Goal: Task Accomplishment & Management: Manage account settings

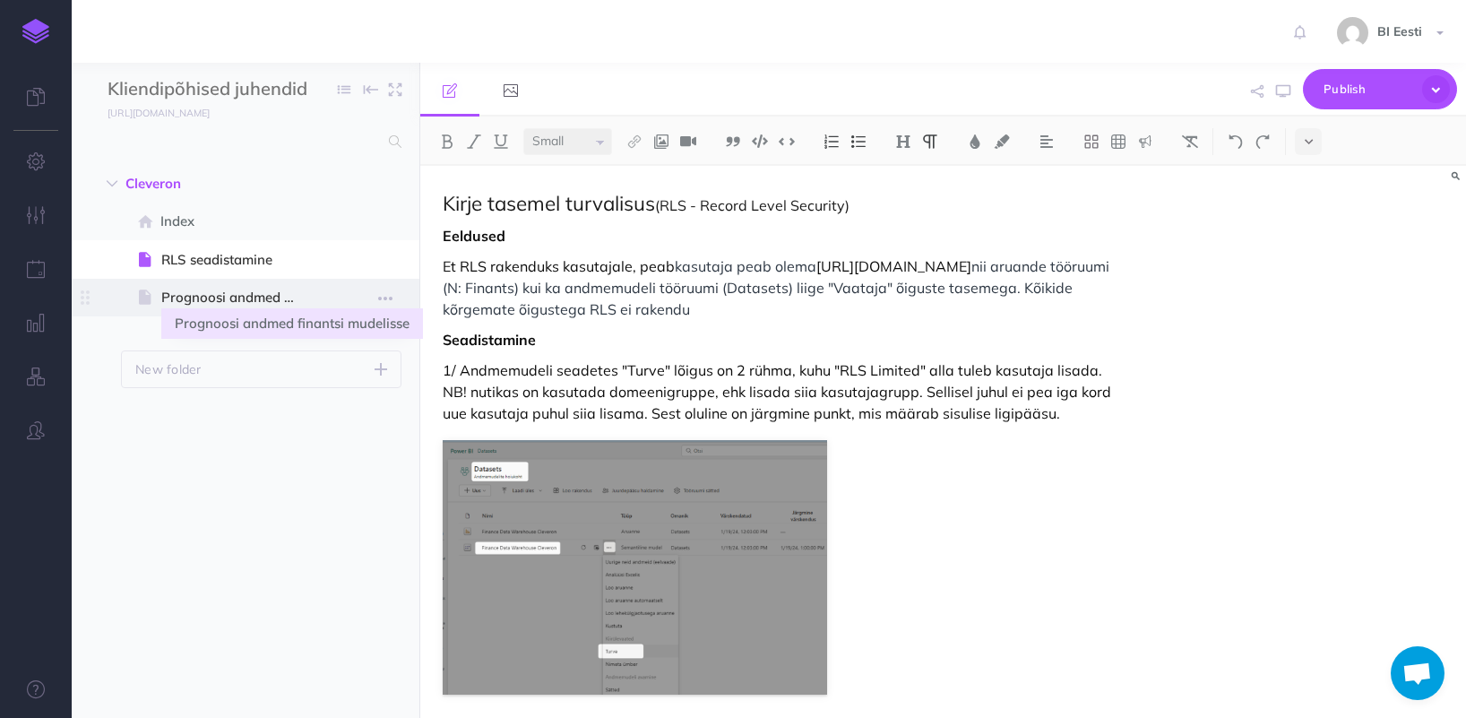
click at [269, 299] on span "Prognoosi andmed finantsi mudelisse" at bounding box center [236, 298] width 151 height 22
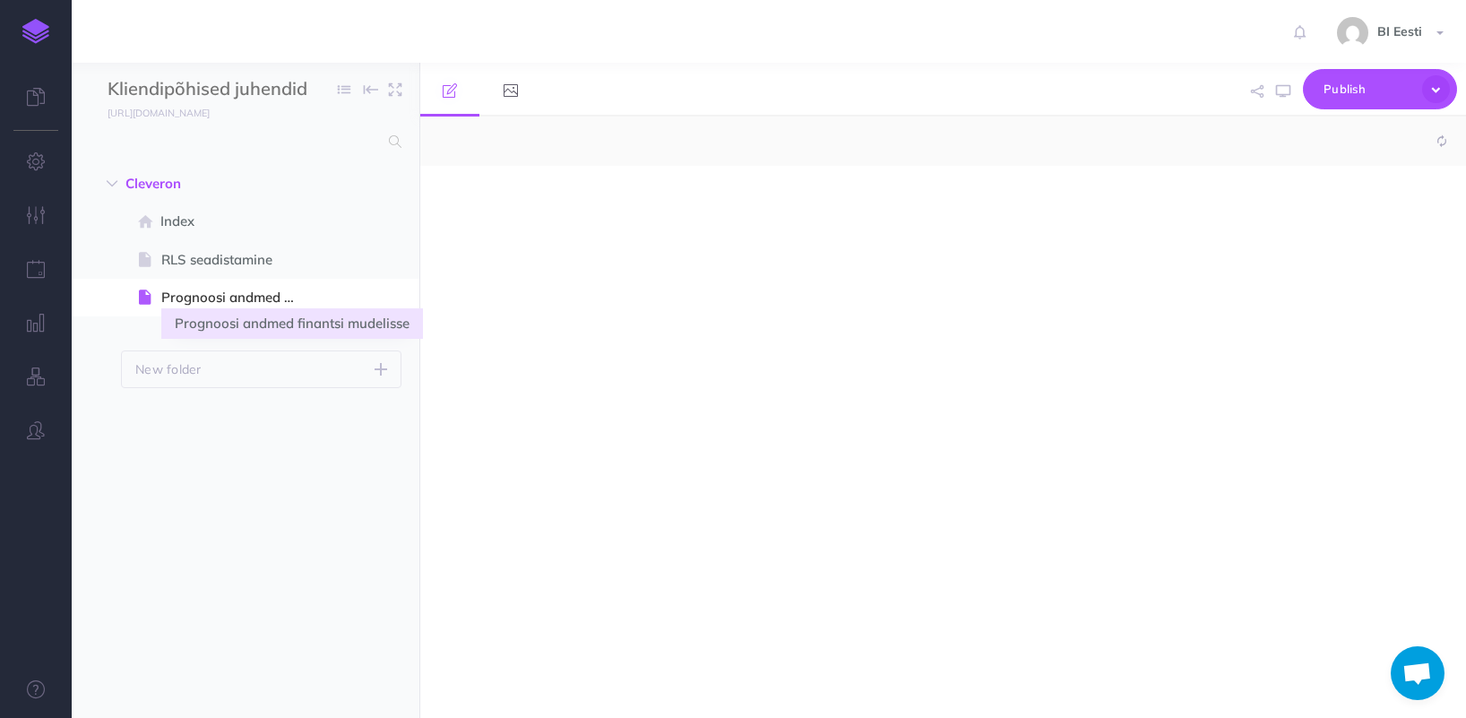
select select "null"
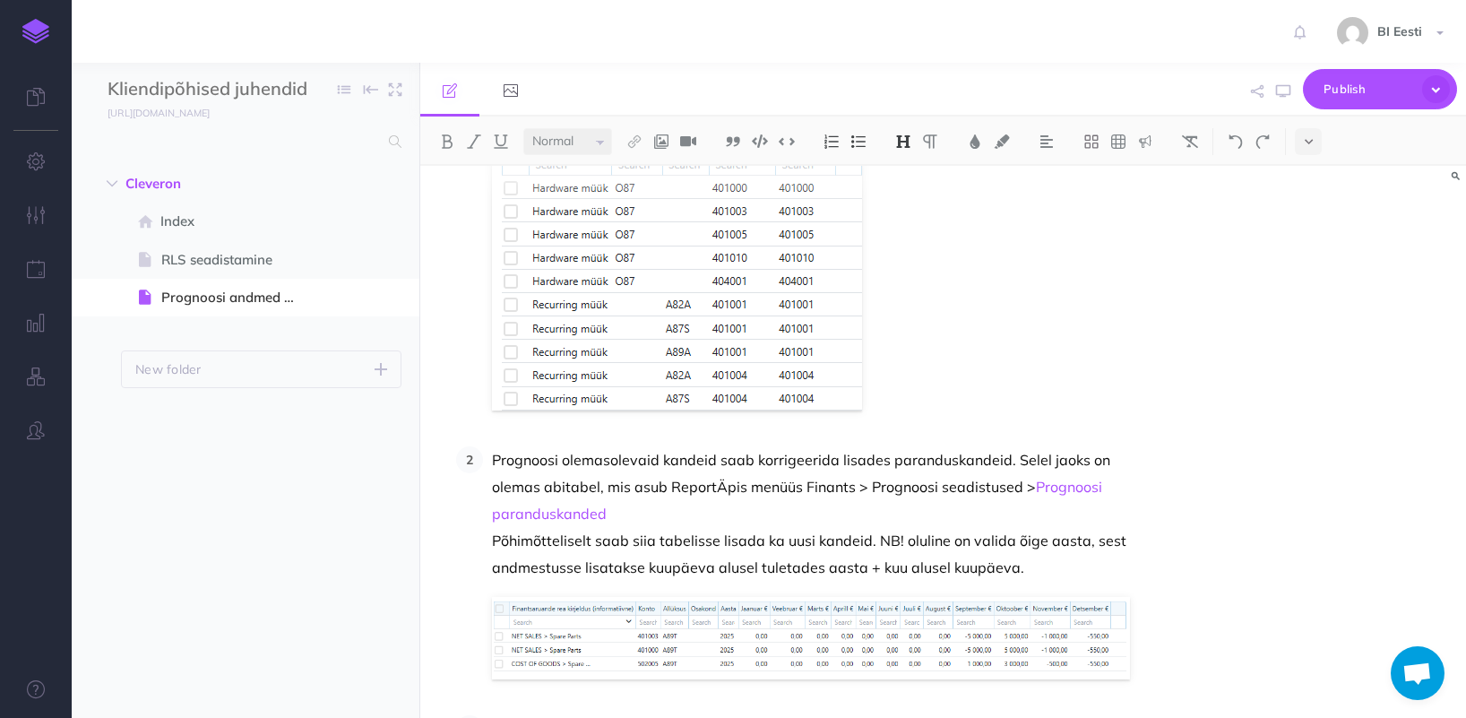
scroll to position [617, 0]
click at [225, 219] on span "Index" at bounding box center [235, 222] width 151 height 22
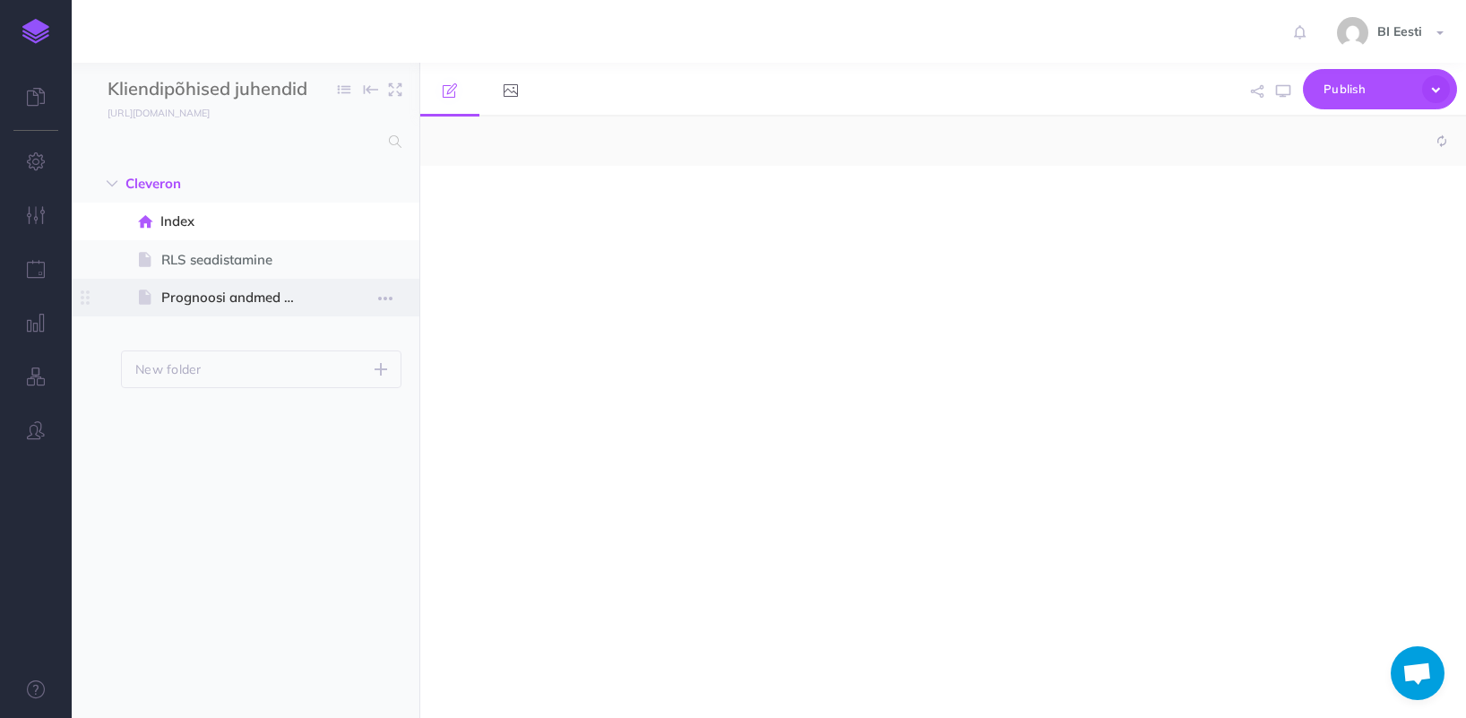
select select "null"
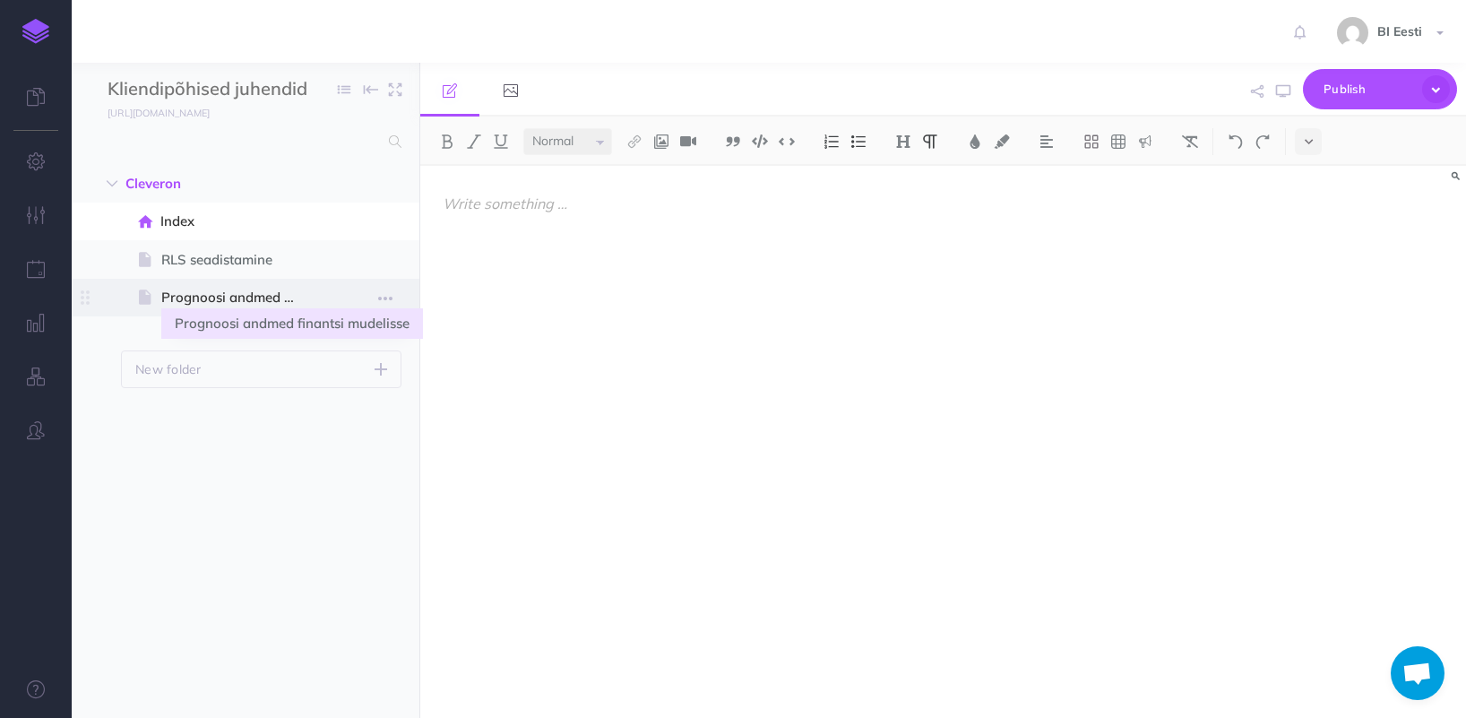
click at [212, 295] on span "Prognoosi andmed finantsi mudelisse" at bounding box center [236, 298] width 151 height 22
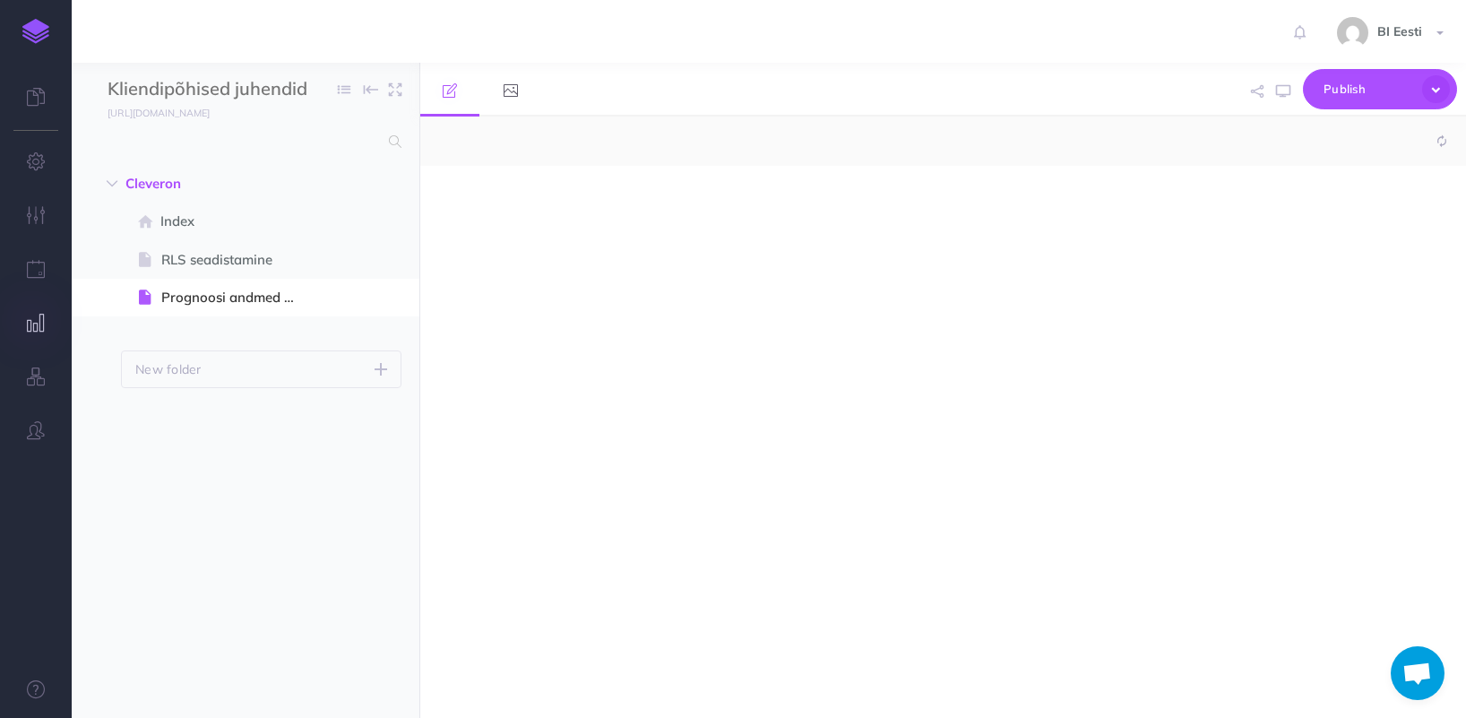
select select "null"
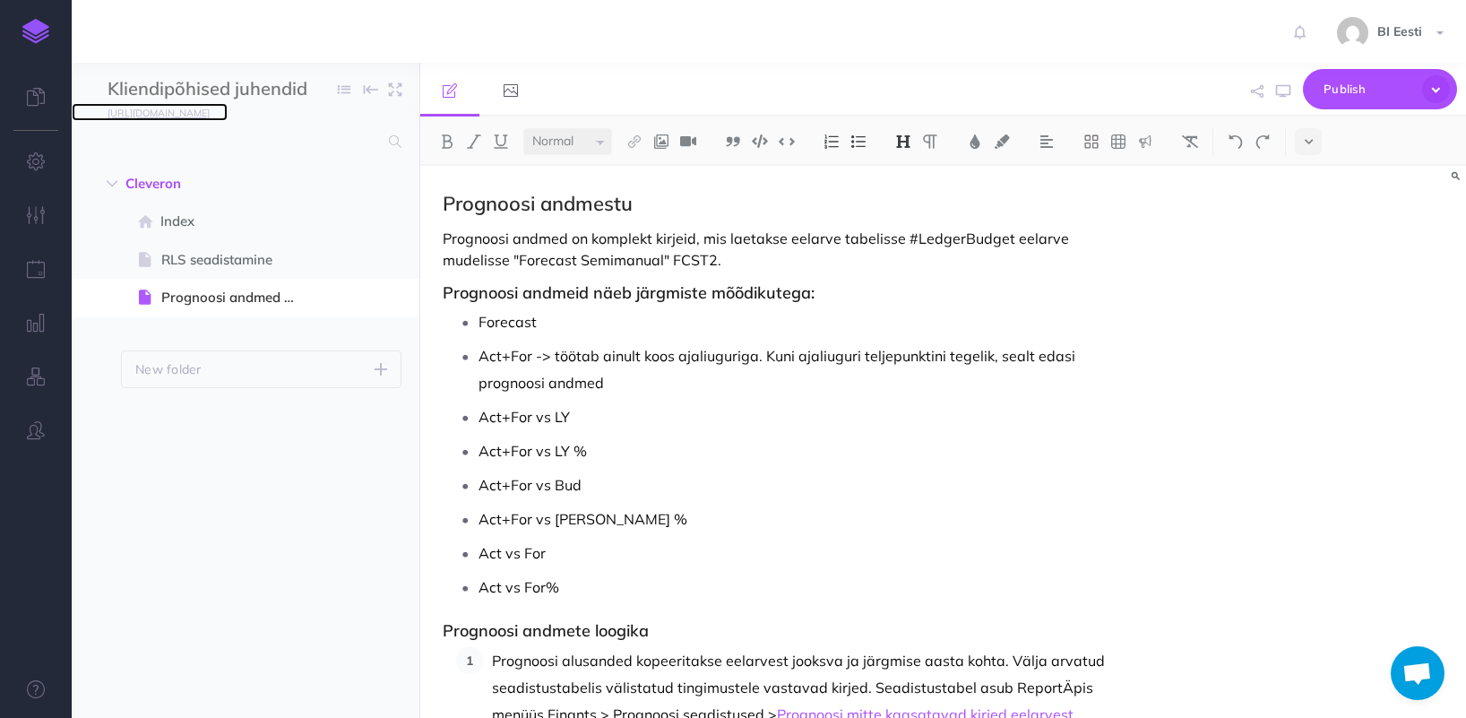
click at [210, 115] on small "https://cleveron-rls.snazzydocs.com" at bounding box center [159, 113] width 102 height 13
click at [228, 105] on link "https://cleveron-rls.snazzydocs.com" at bounding box center [150, 112] width 156 height 18
click at [45, 39] on img at bounding box center [35, 31] width 27 height 25
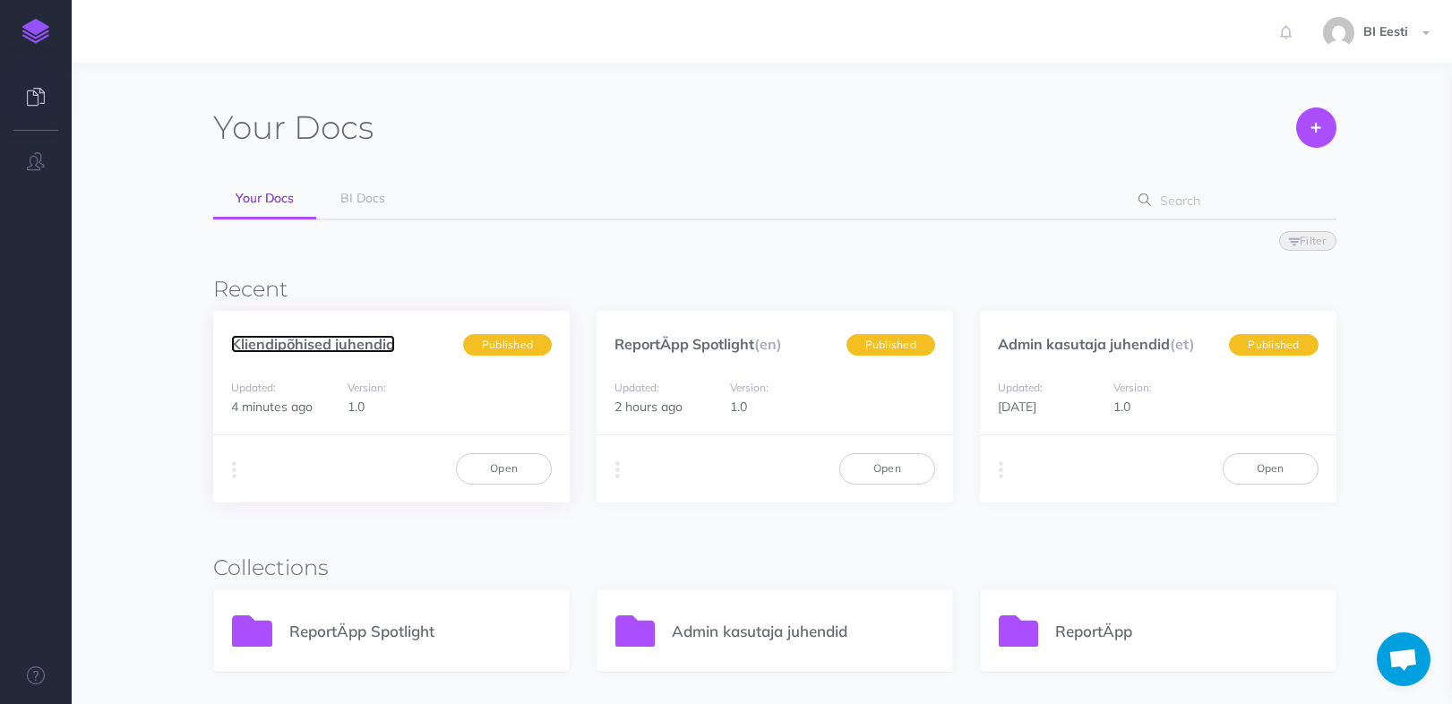
click at [335, 350] on link "Kliendipõhised juhendid" at bounding box center [313, 344] width 164 height 18
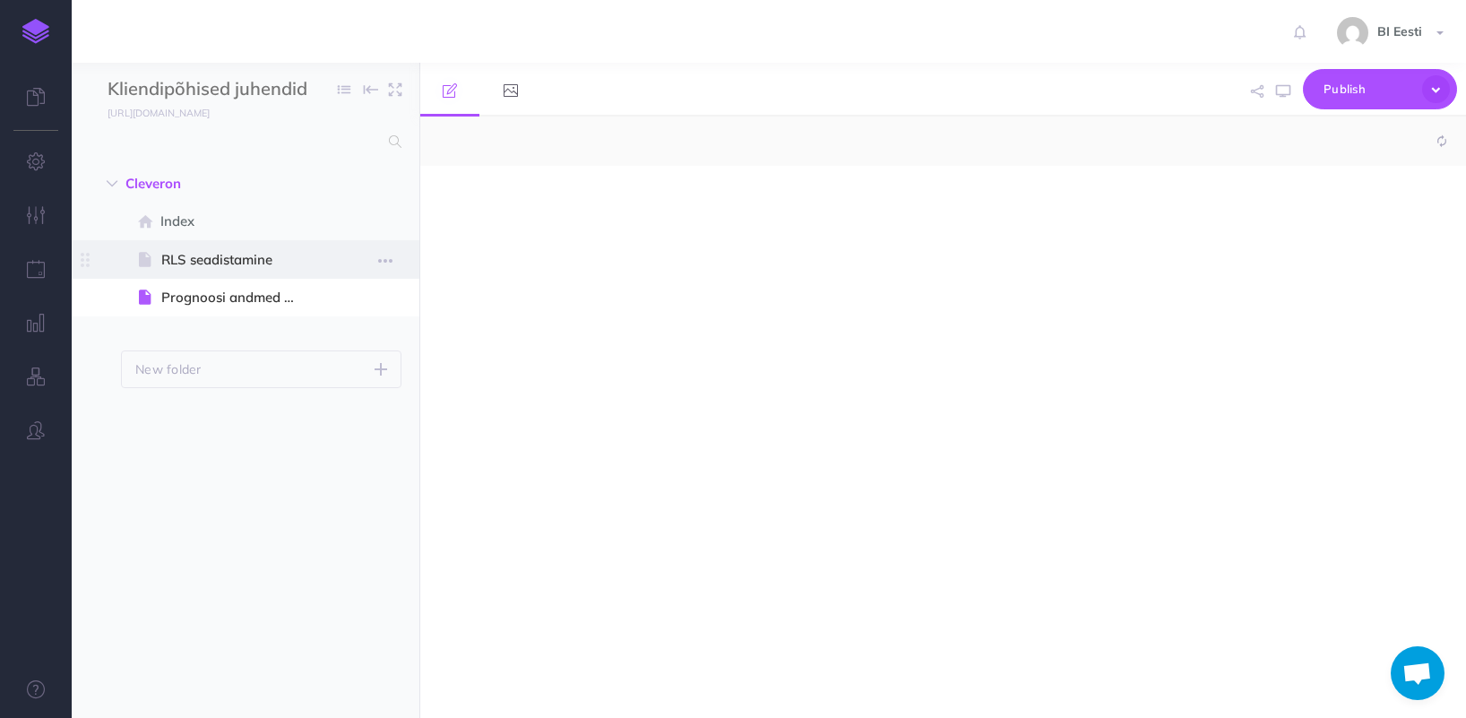
select select "null"
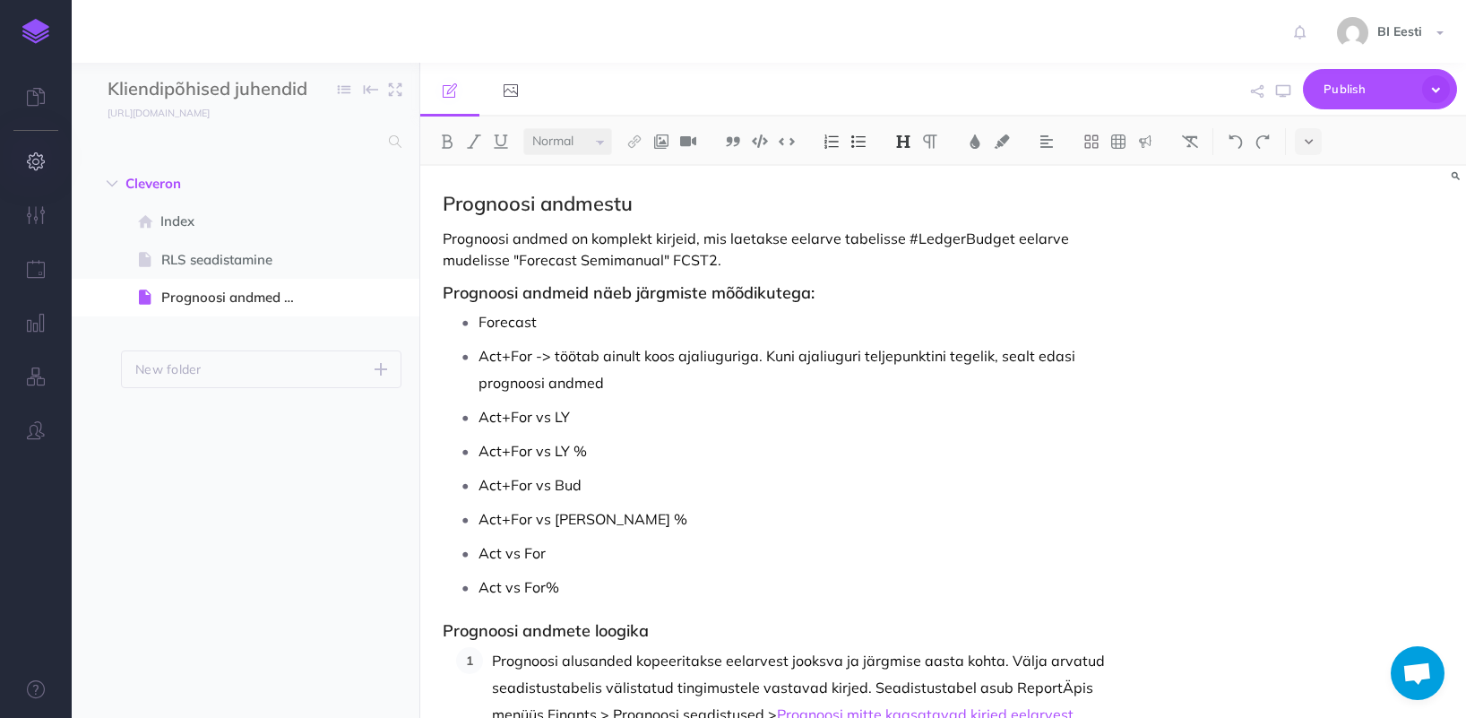
click at [39, 165] on icon "button" at bounding box center [36, 161] width 19 height 18
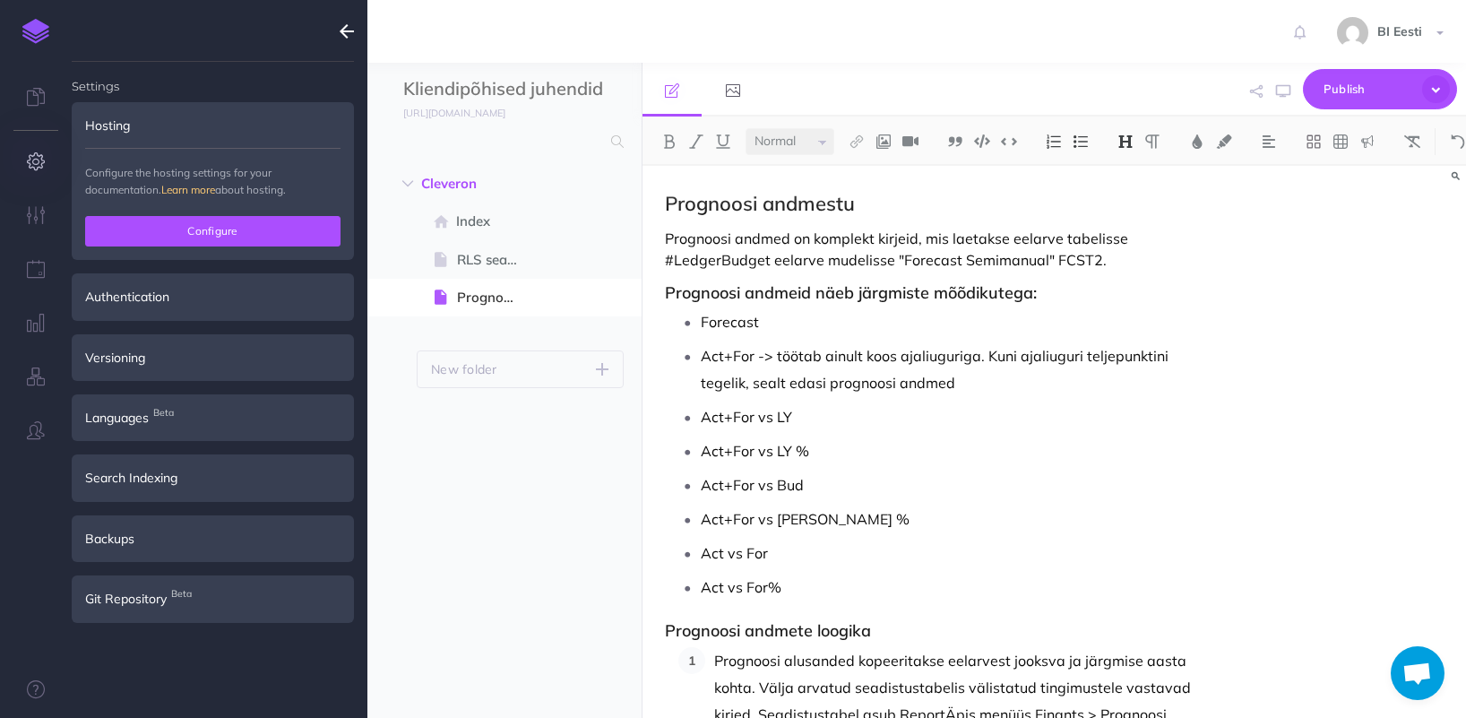
click at [259, 225] on button "Configure" at bounding box center [212, 231] width 255 height 30
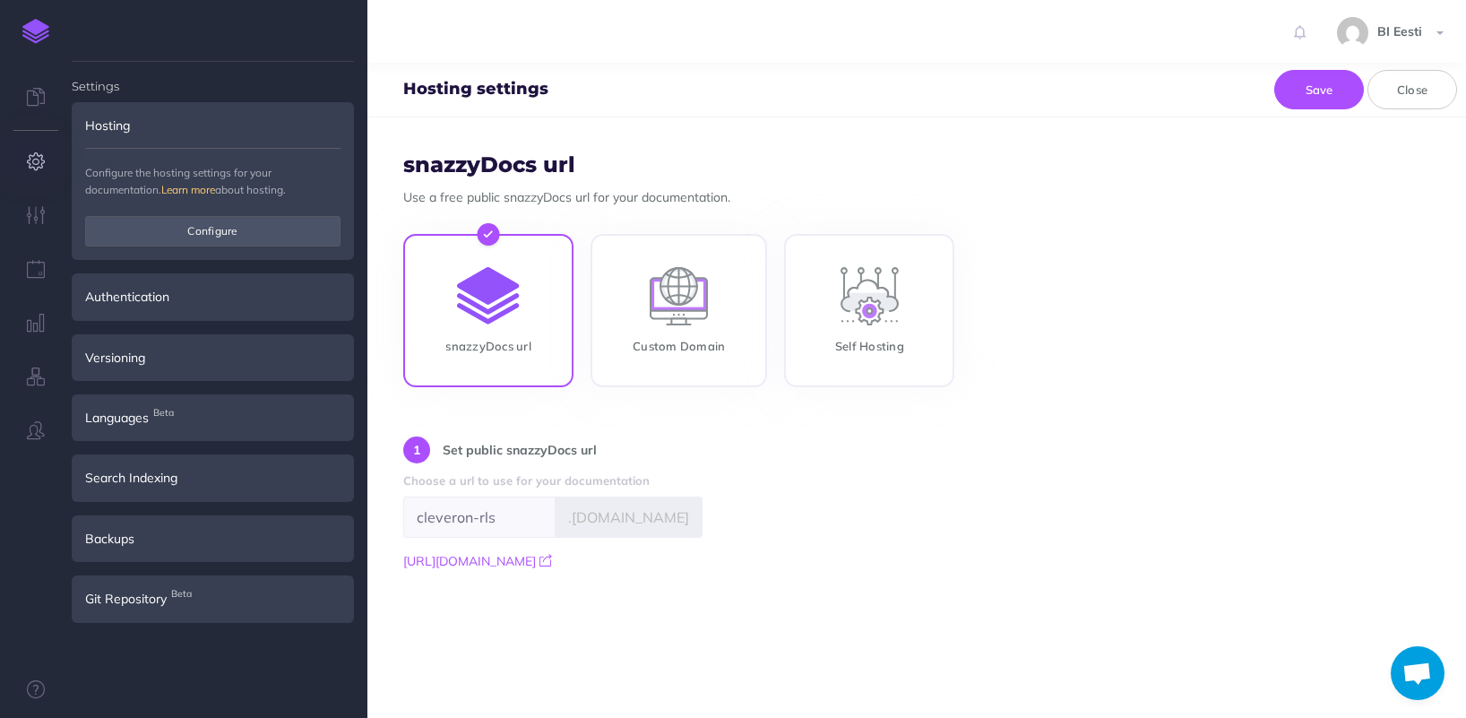
click at [45, 30] on img at bounding box center [35, 31] width 27 height 25
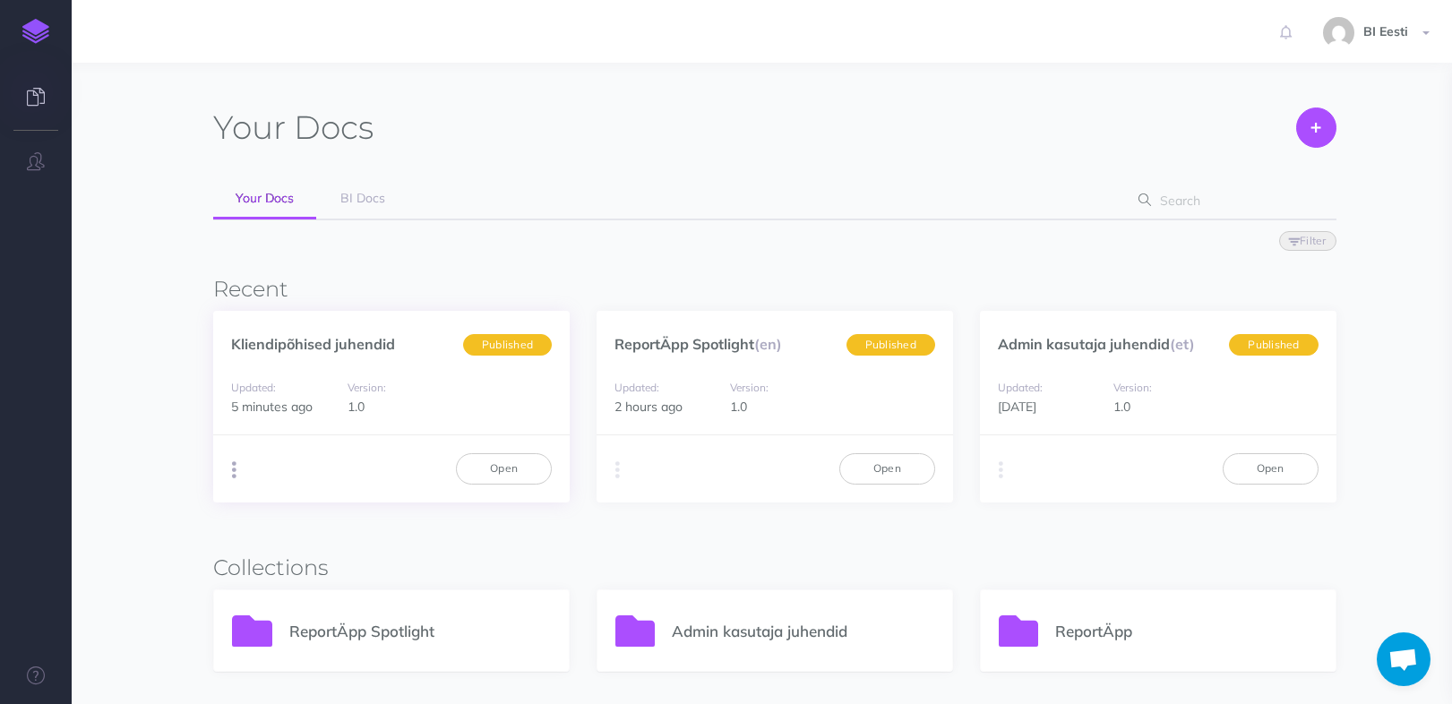
click at [237, 471] on button "button" at bounding box center [234, 470] width 17 height 27
click at [323, 568] on button "Advanced" at bounding box center [325, 570] width 224 height 31
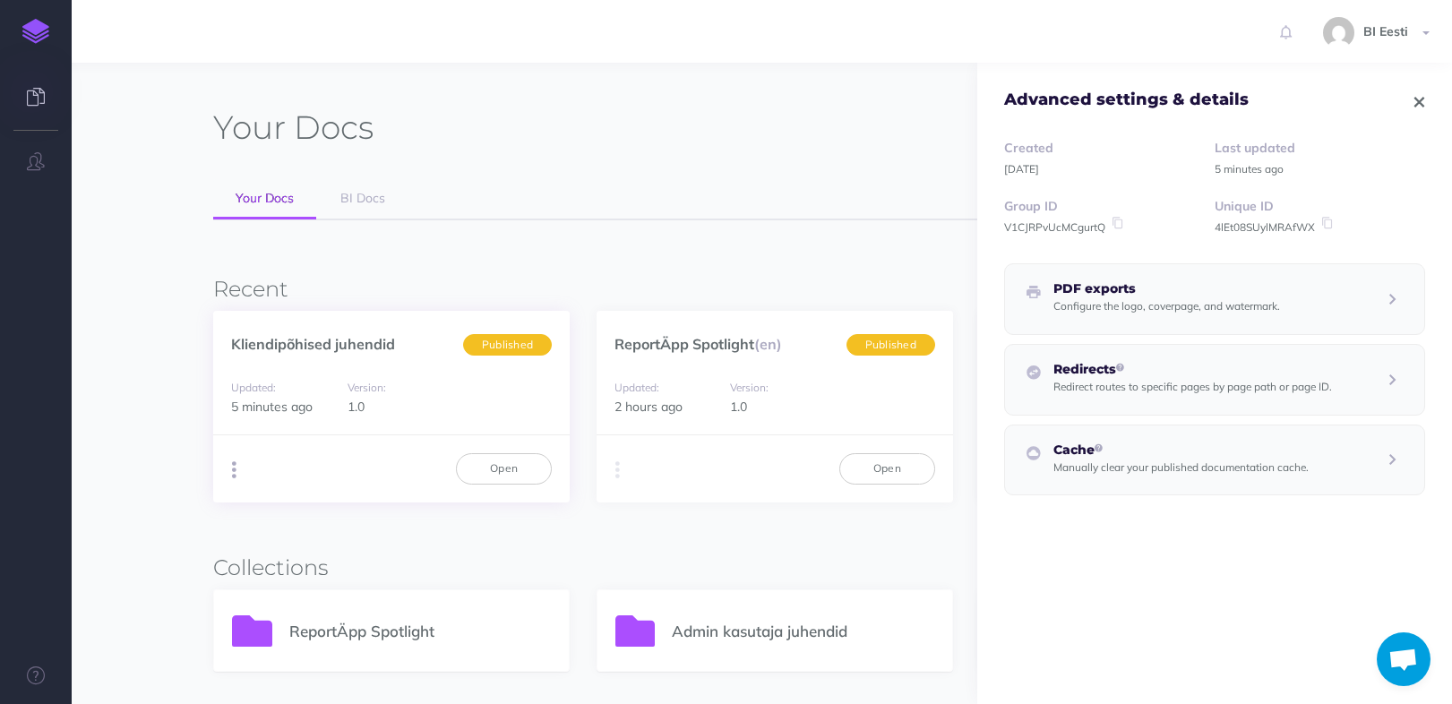
click at [230, 475] on button "button" at bounding box center [234, 470] width 17 height 27
click at [297, 570] on button "Advanced" at bounding box center [325, 570] width 224 height 31
click at [1327, 218] on icon at bounding box center [1327, 223] width 16 height 13
click at [365, 350] on link "Kliendipõhised juhendid" at bounding box center [313, 344] width 164 height 18
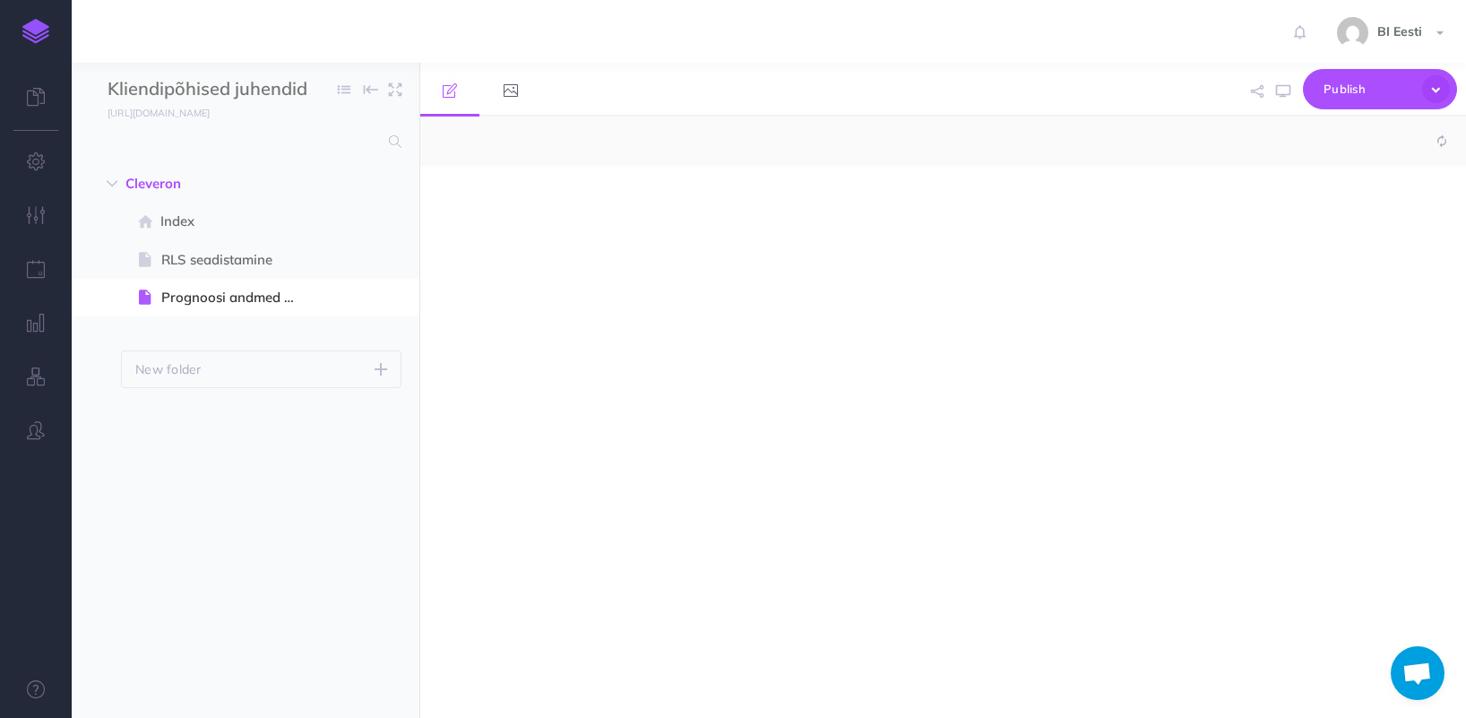
select select "null"
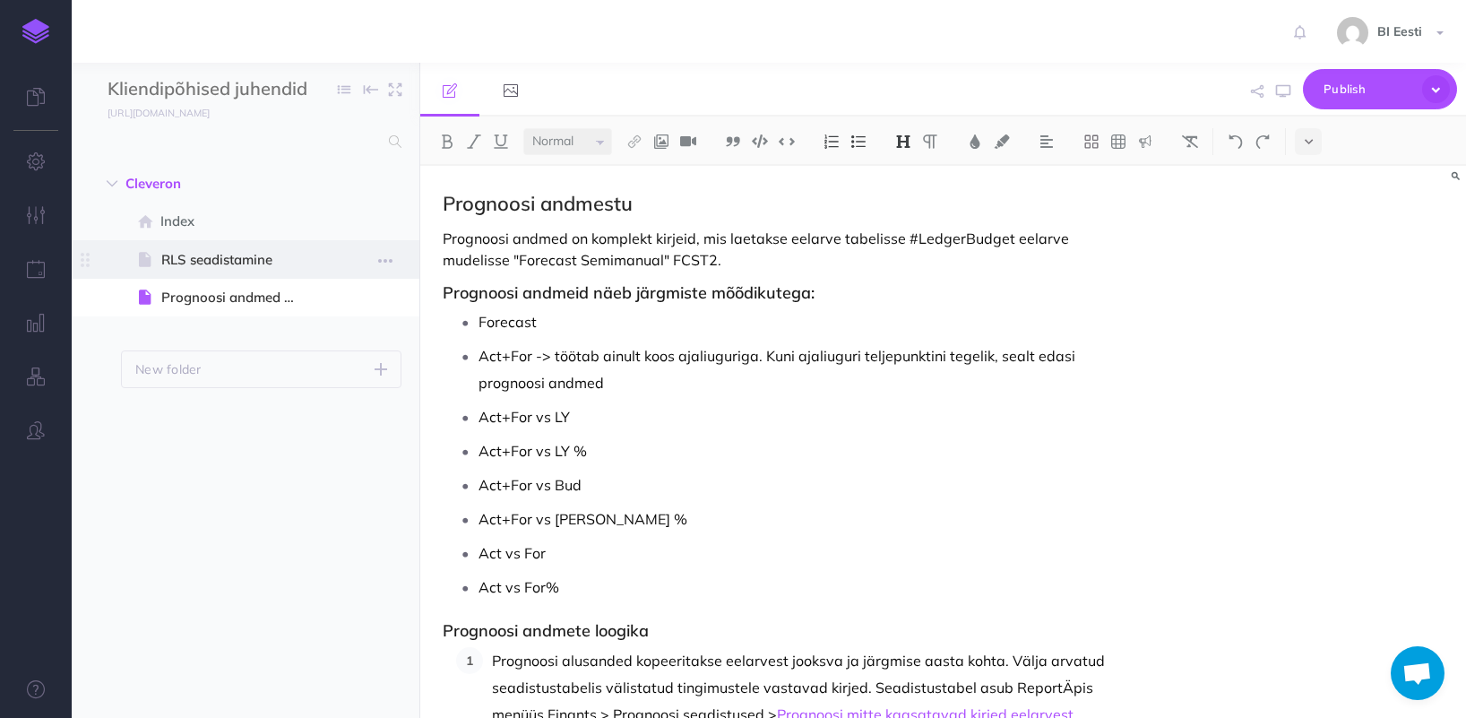
click at [254, 249] on span "RLS seadistamine" at bounding box center [236, 260] width 151 height 22
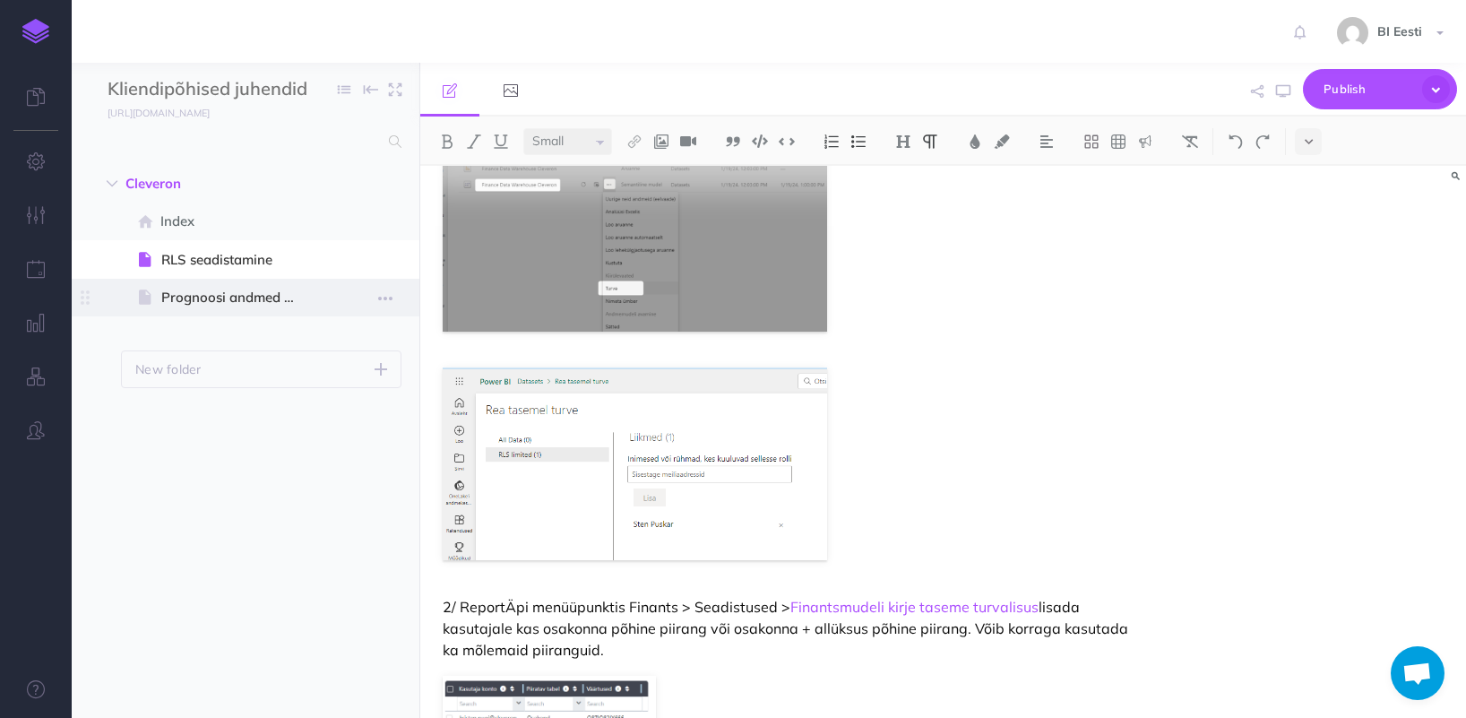
scroll to position [274, 0]
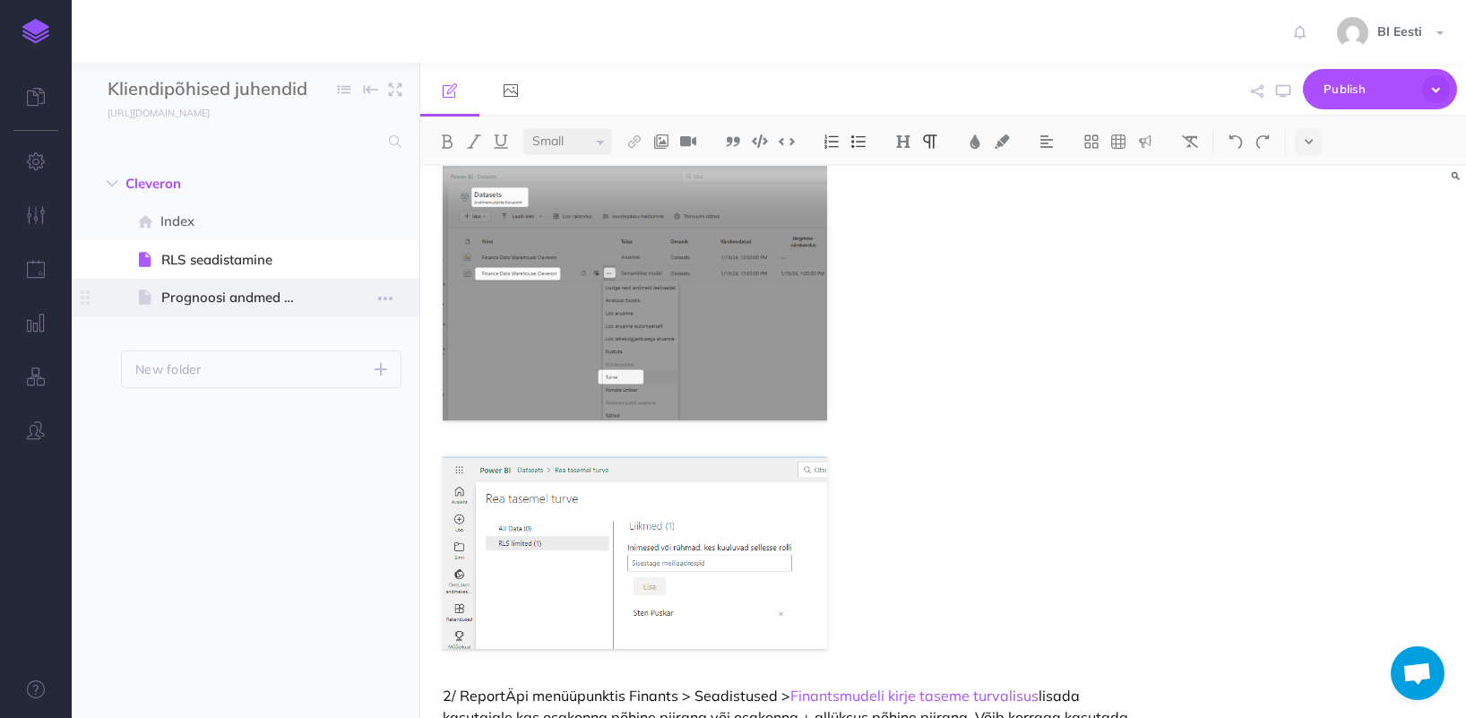
click at [235, 311] on span at bounding box center [246, 298] width 348 height 38
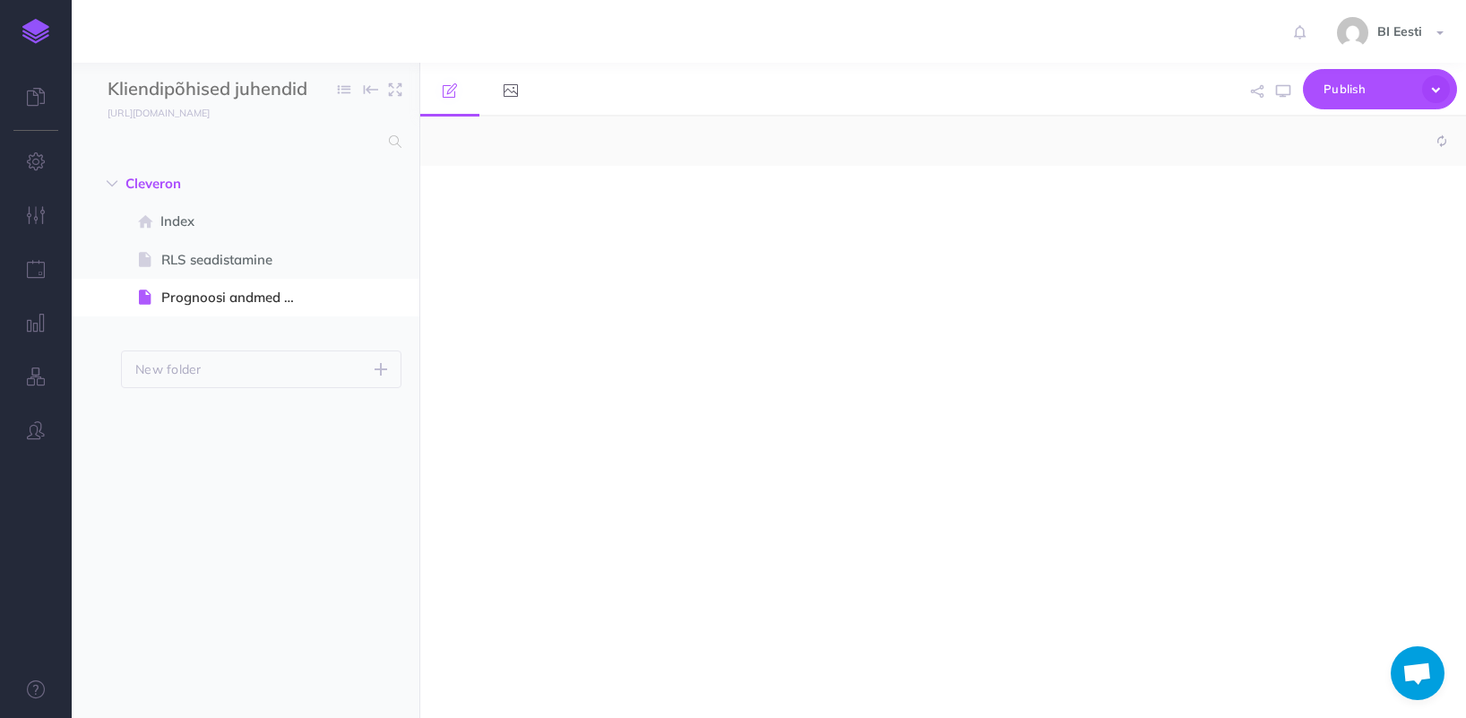
select select "null"
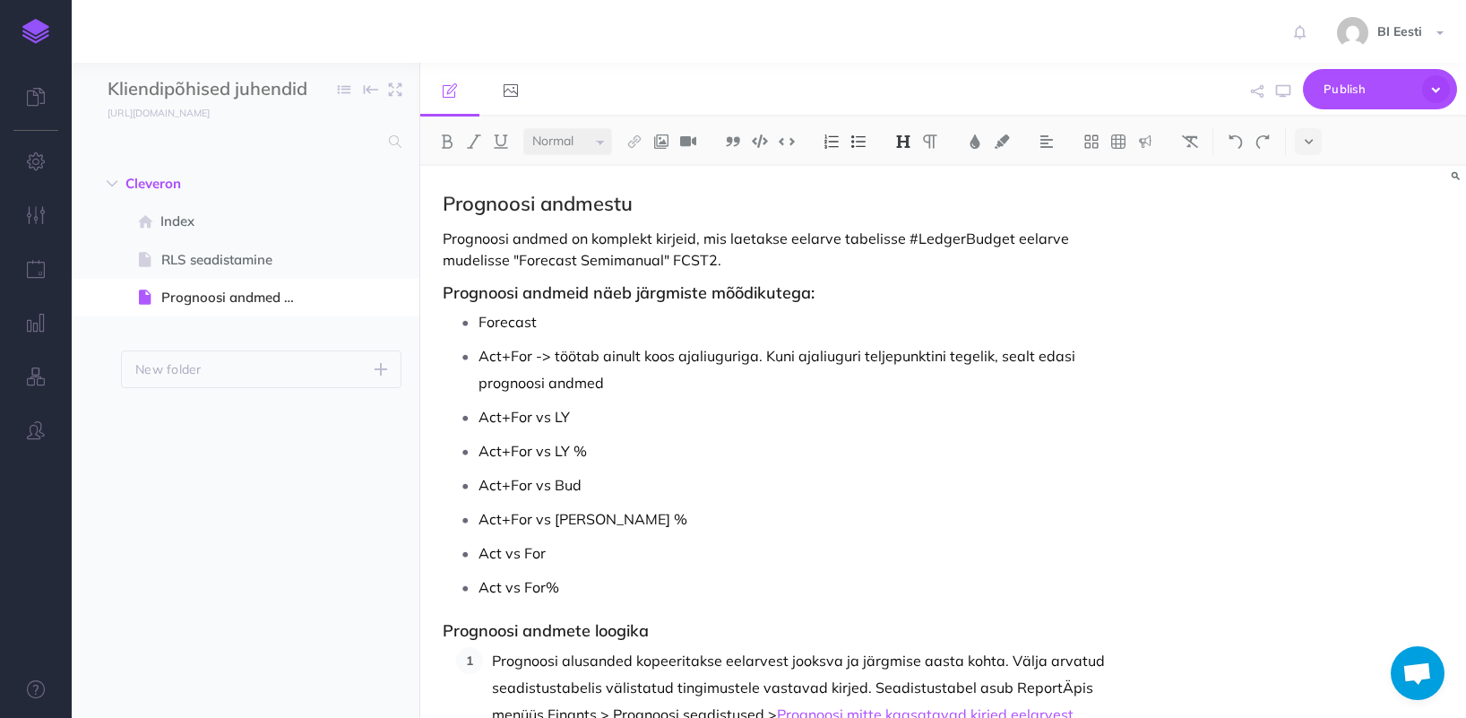
click at [46, 33] on img at bounding box center [35, 31] width 27 height 25
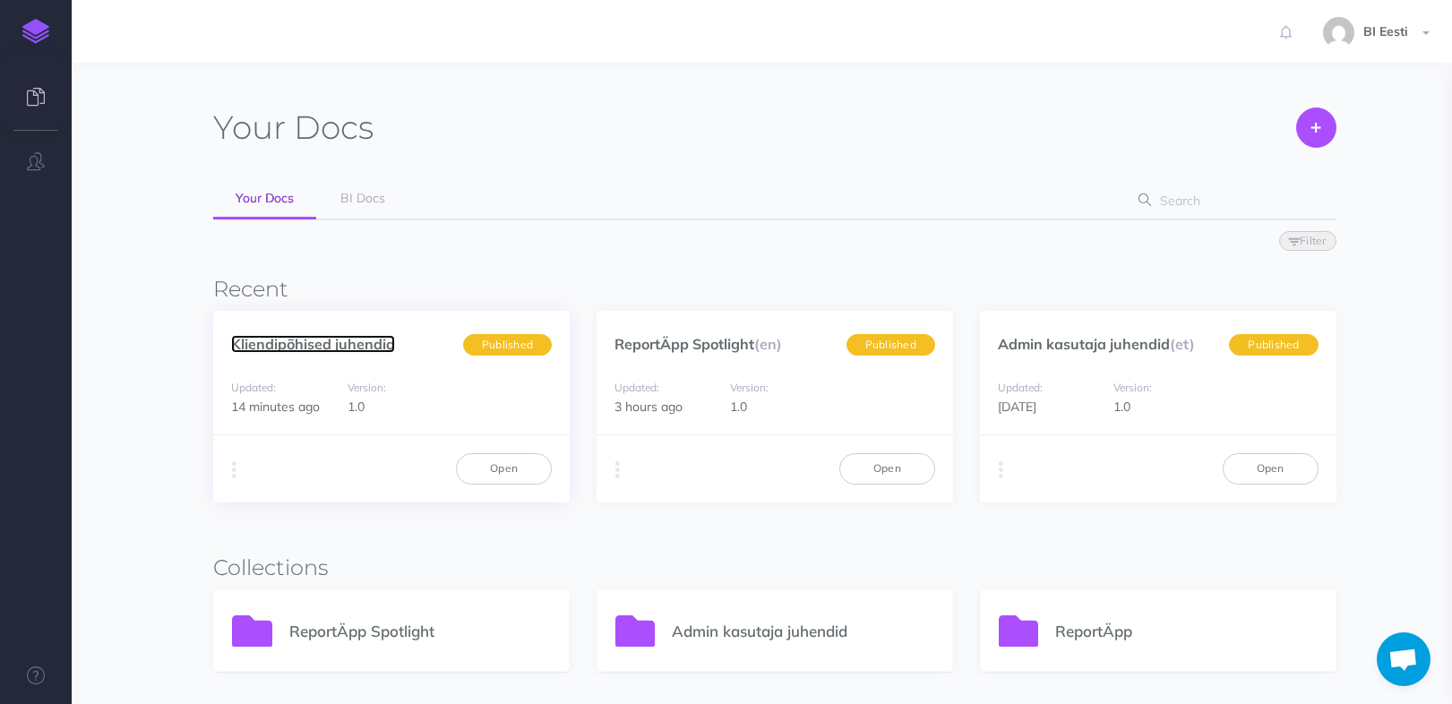
click at [289, 347] on link "Kliendipõhised juhendid" at bounding box center [313, 344] width 164 height 18
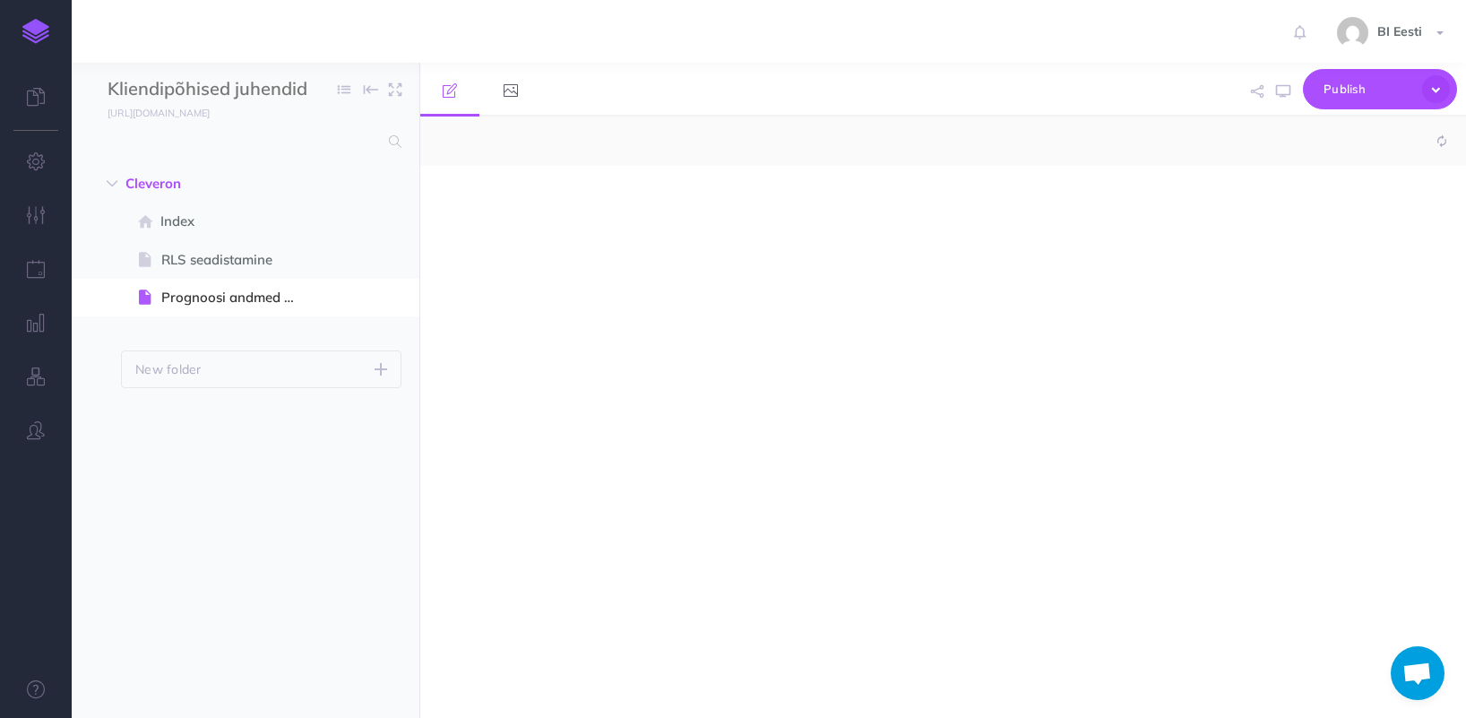
select select "null"
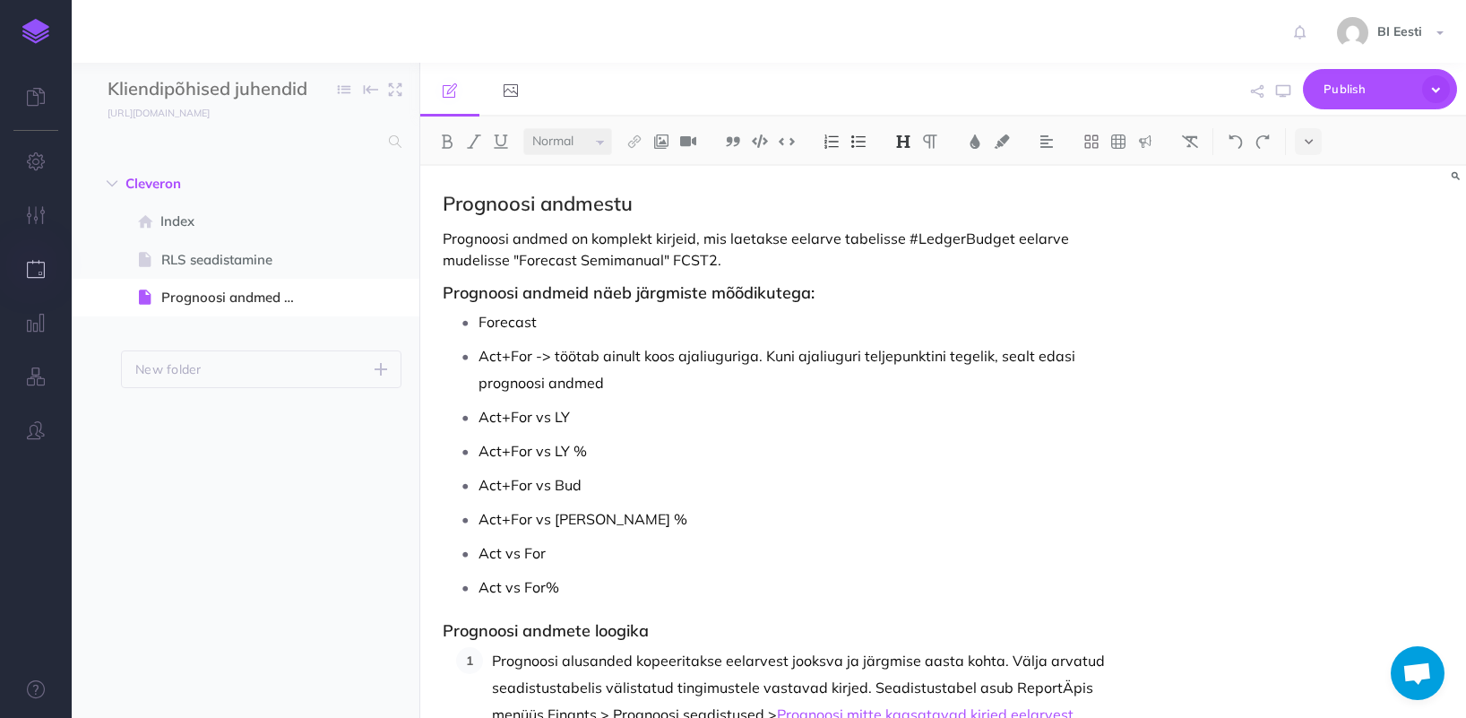
type input "Cleveroni juhendid"
click at [209, 118] on small "[URL][DOMAIN_NAME]" at bounding box center [159, 113] width 102 height 13
